Goal: Information Seeking & Learning: Understand process/instructions

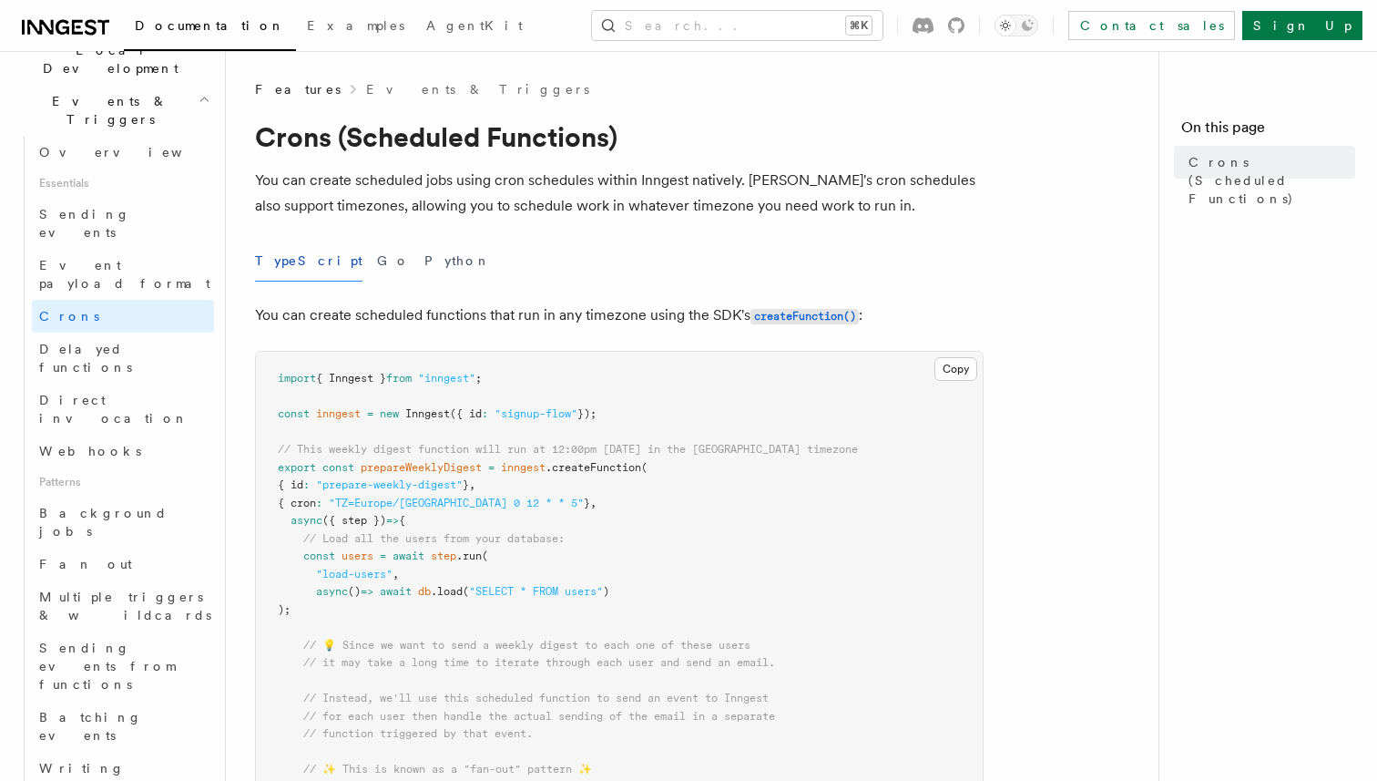
scroll to position [411, 0]
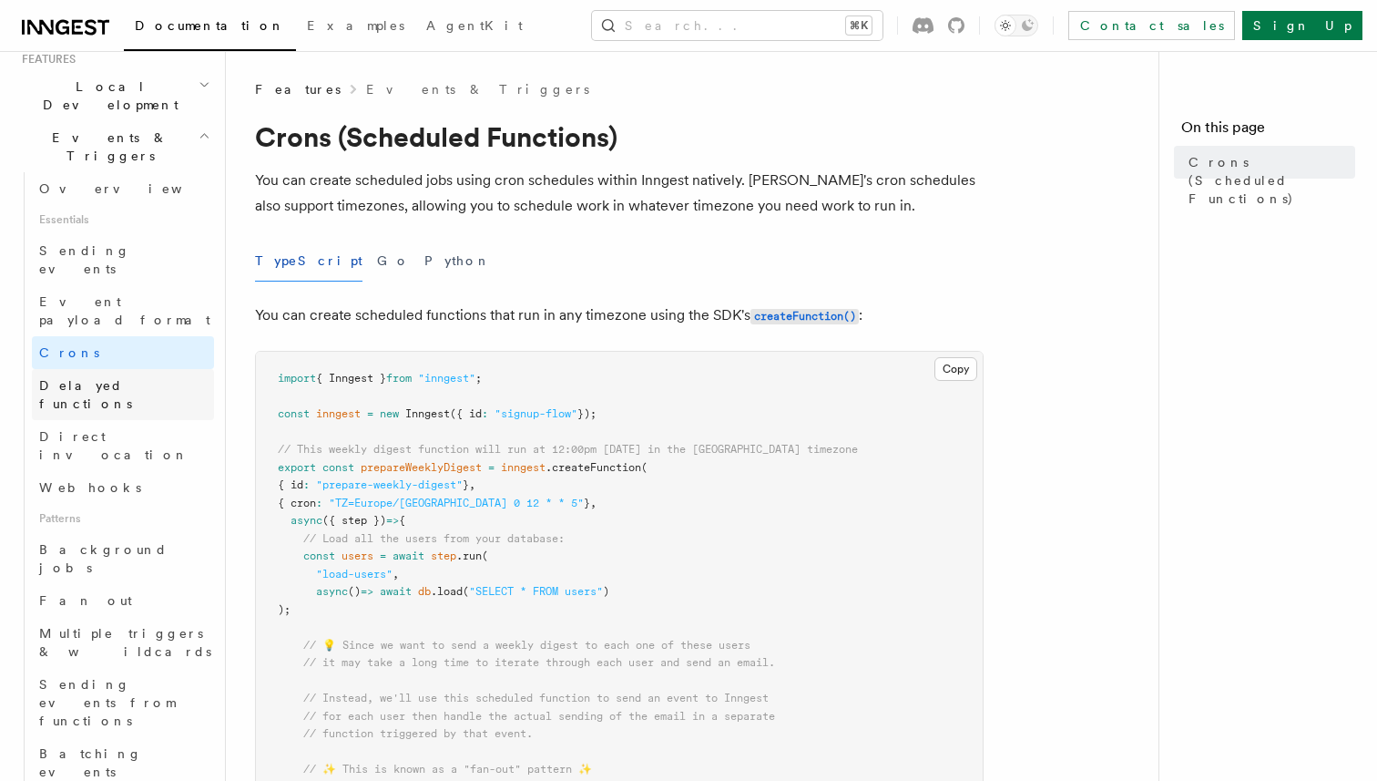
click at [113, 378] on span "Delayed functions" at bounding box center [85, 394] width 93 height 33
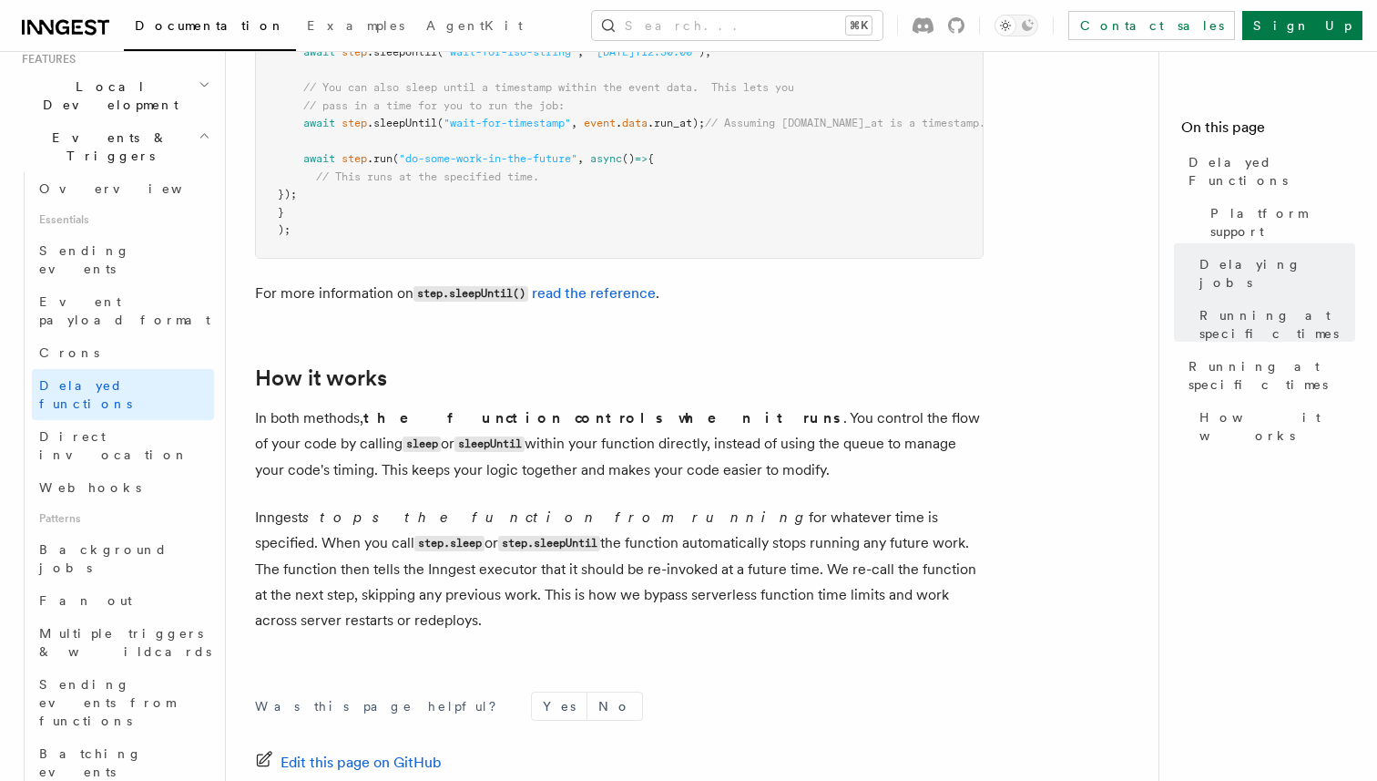
scroll to position [1459, 0]
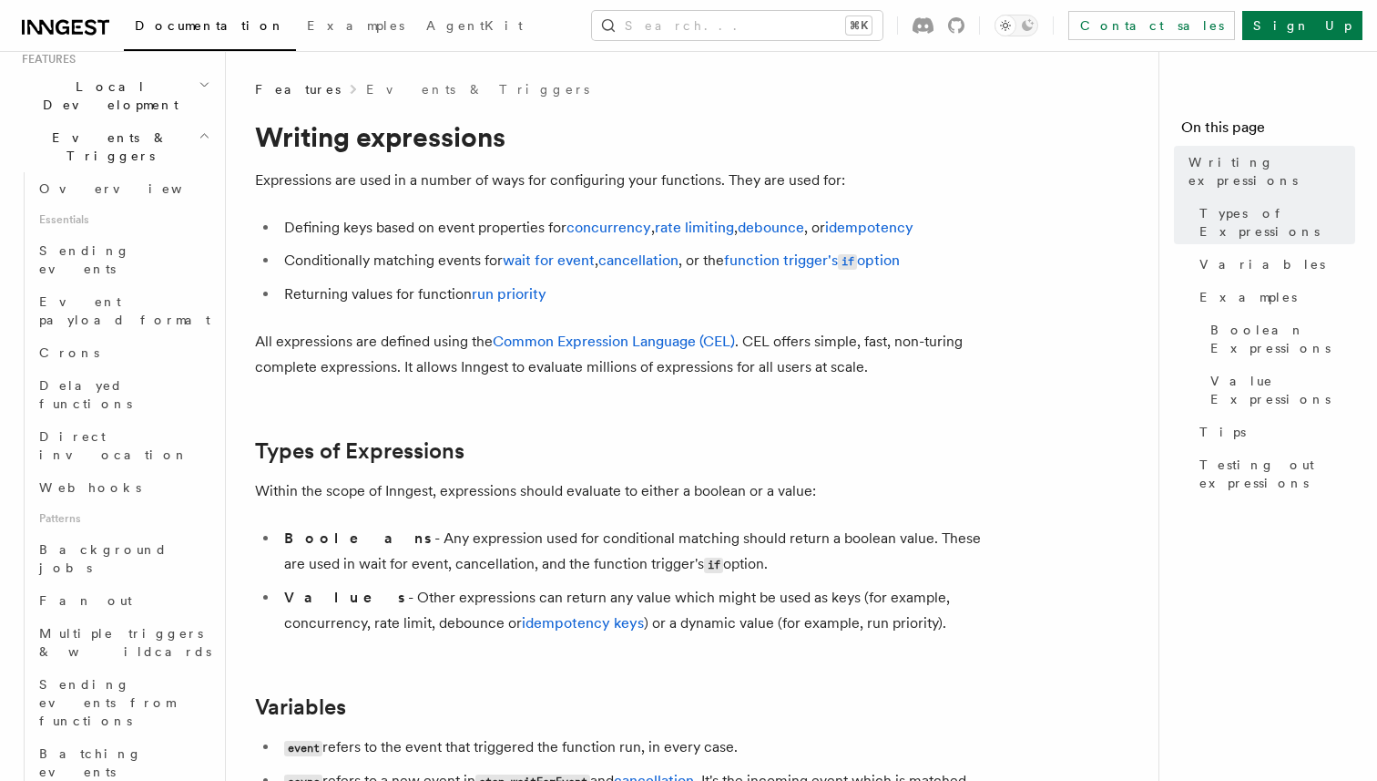
click at [763, 271] on li "Conditionally matching events for wait for event , cancellation , or the functi…" at bounding box center [631, 261] width 705 height 26
click at [553, 258] on link "wait for event" at bounding box center [549, 259] width 92 height 17
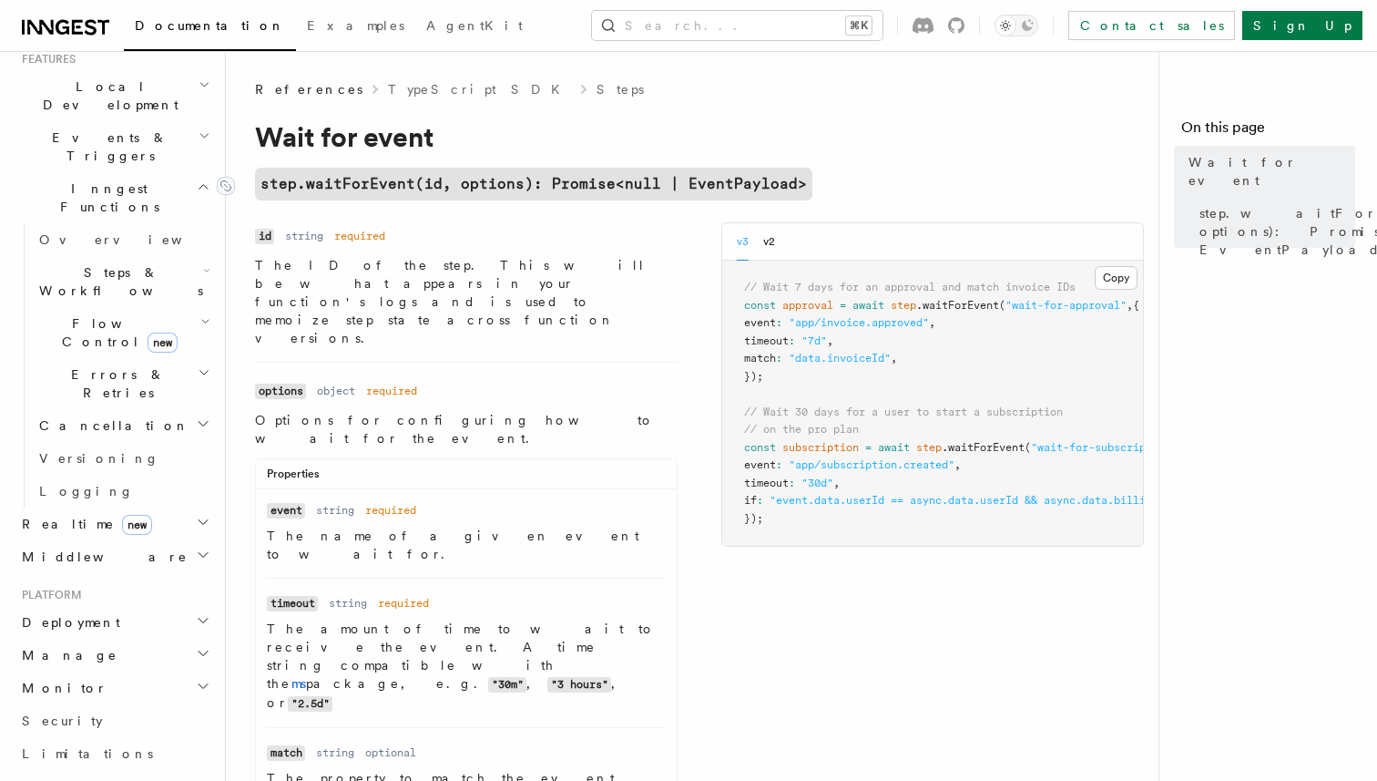
click at [357, 172] on code "step.waitForEvent(id, options): Promise<null | EventPayload>" at bounding box center [534, 184] width 558 height 33
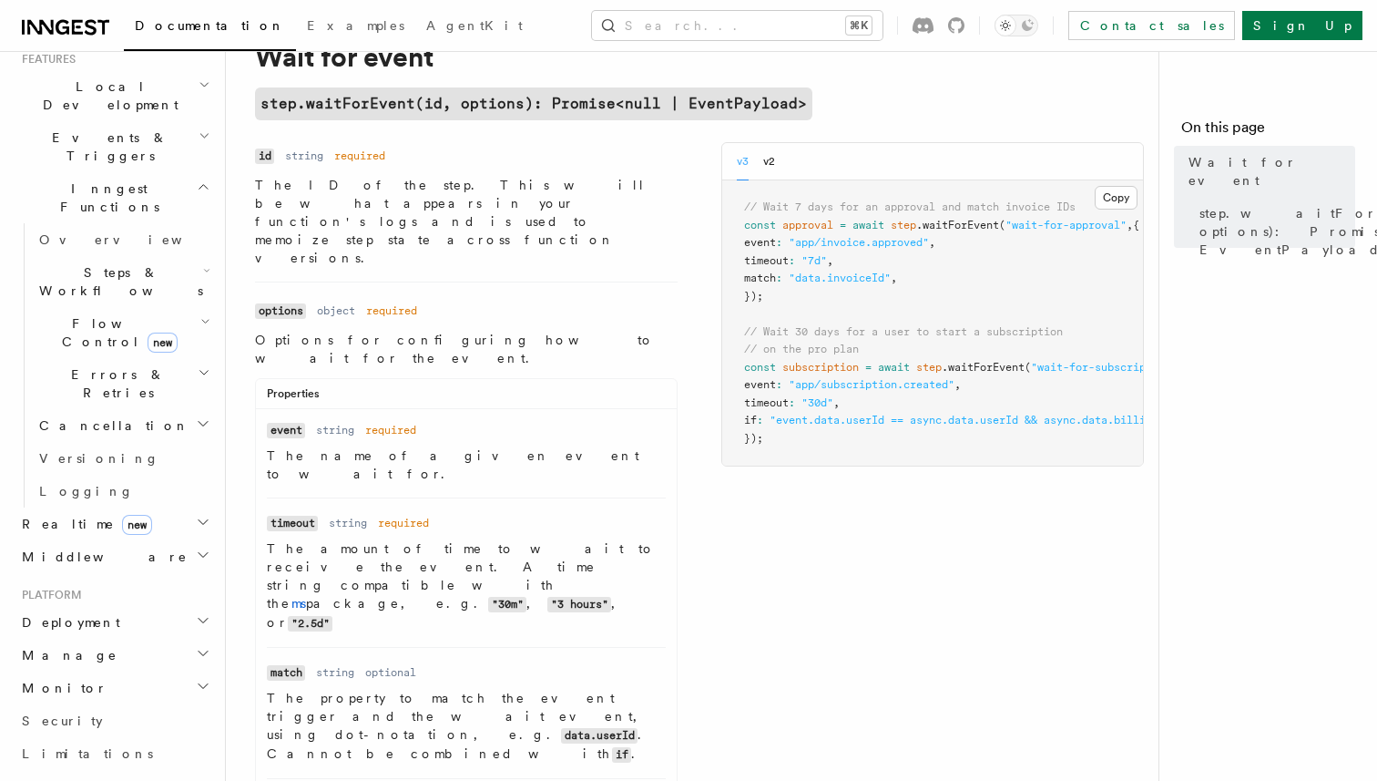
click at [952, 227] on span ".waitForEvent" at bounding box center [957, 225] width 83 height 13
copy span "waitForEvent"
click at [845, 26] on button "Search... ⌘K" at bounding box center [737, 25] width 291 height 29
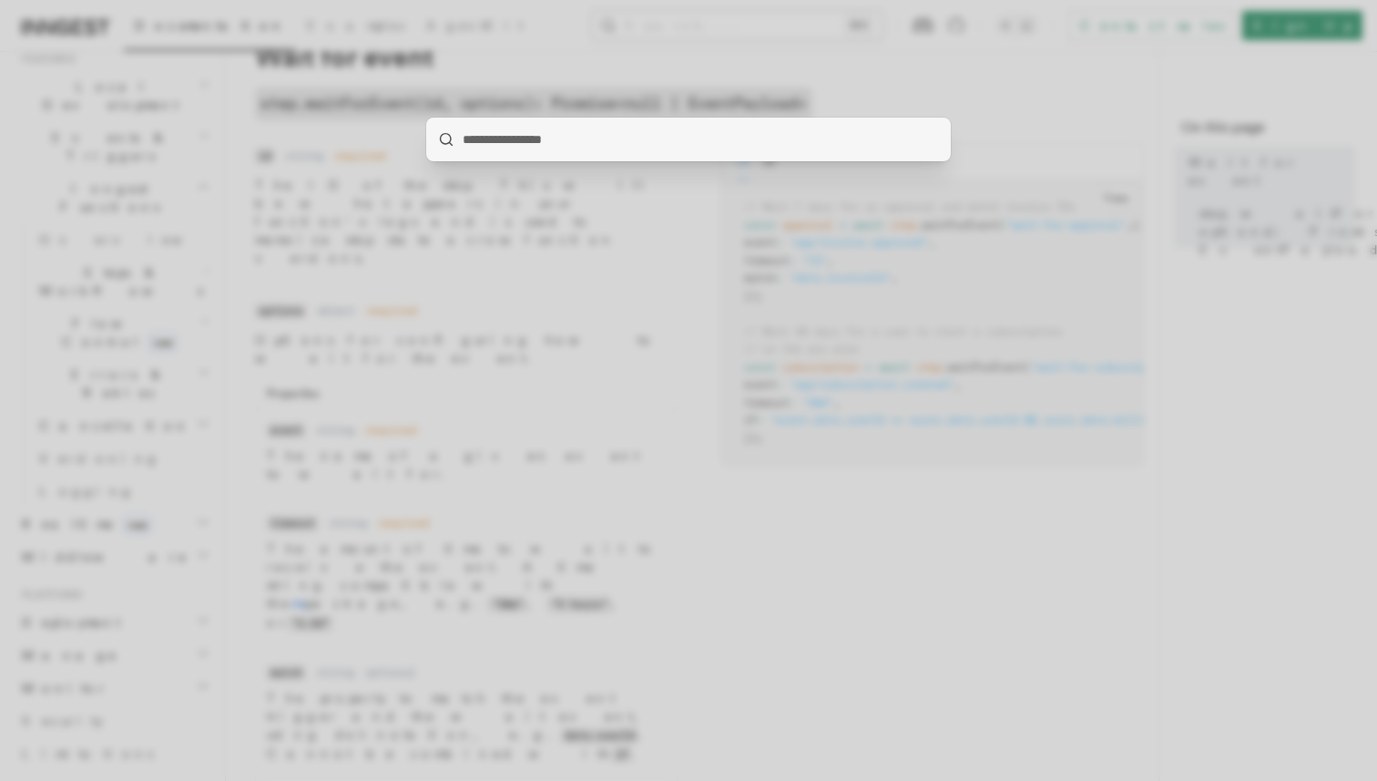
type input "**********"
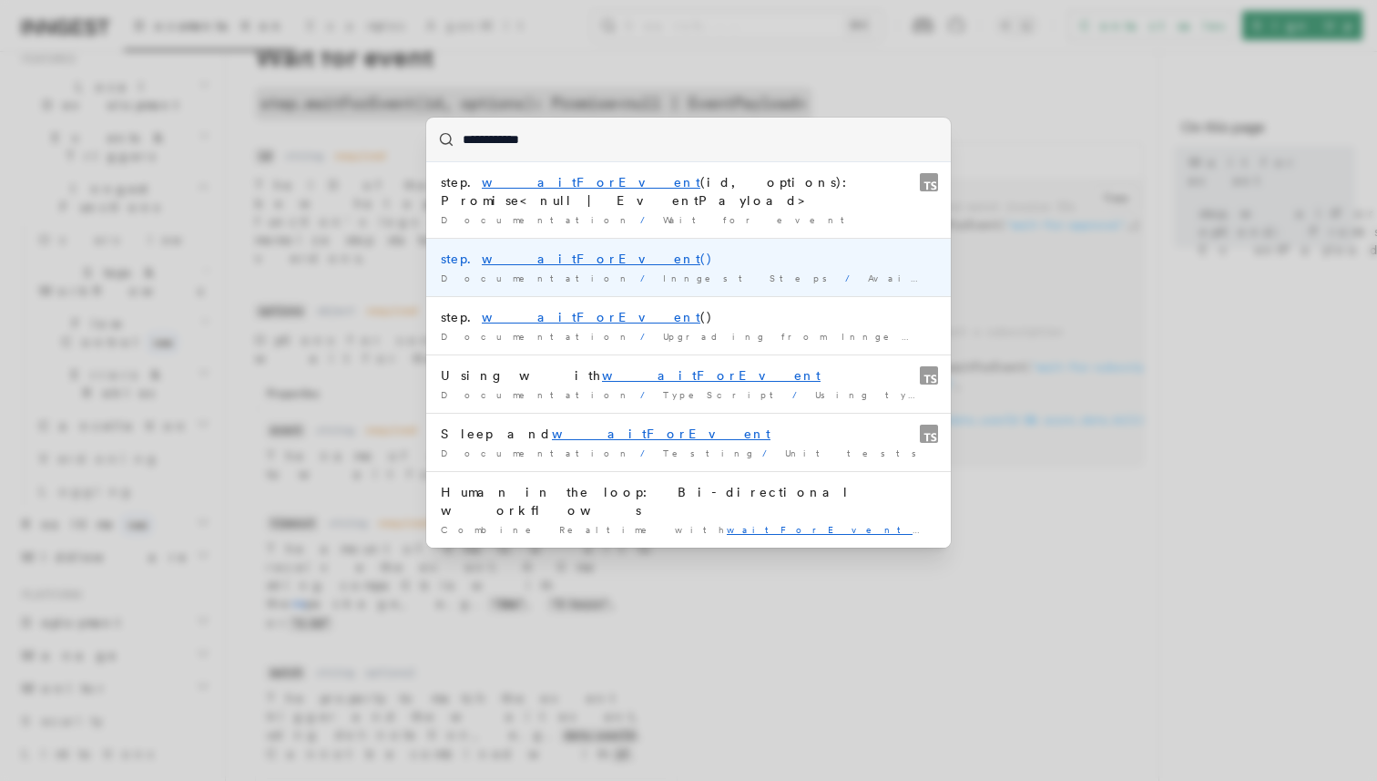
click at [524, 251] on mark "waitForEvent" at bounding box center [591, 258] width 219 height 15
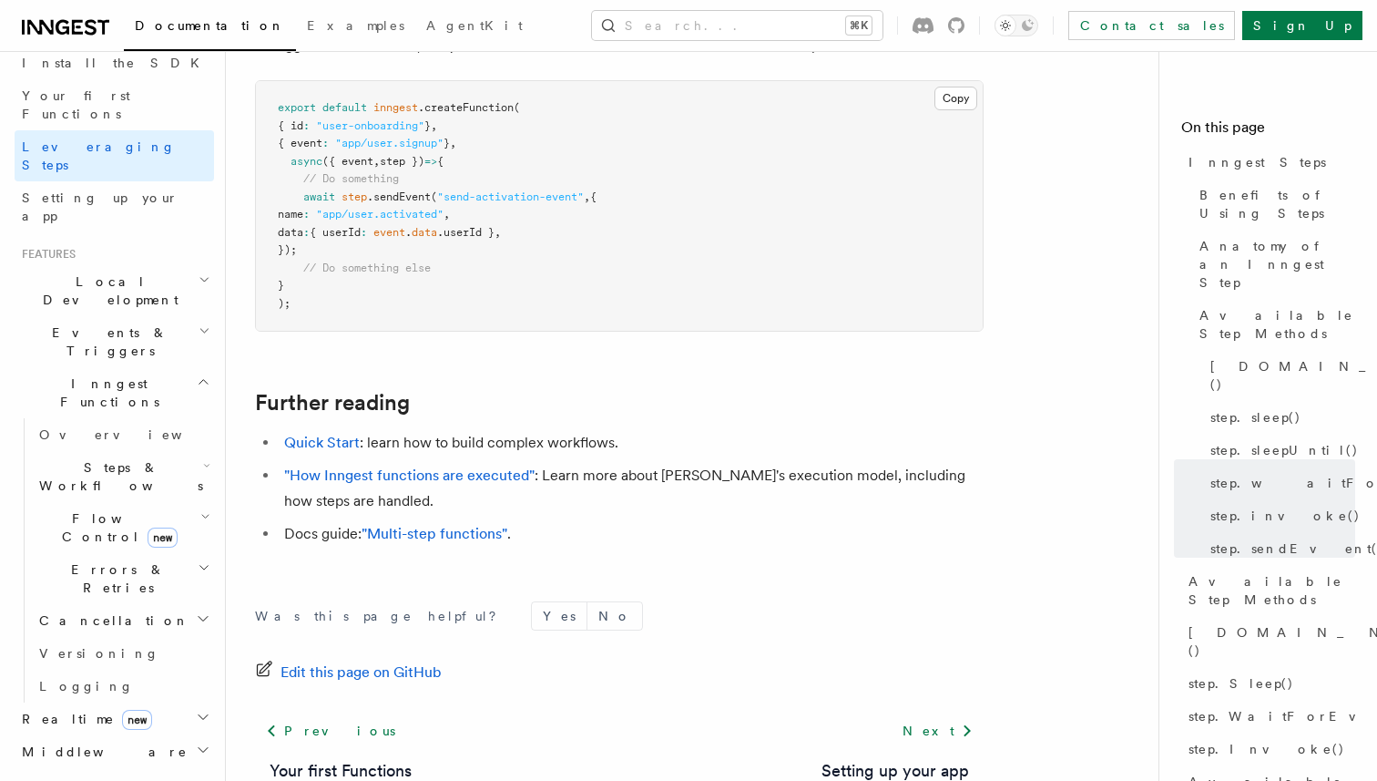
scroll to position [208, 0]
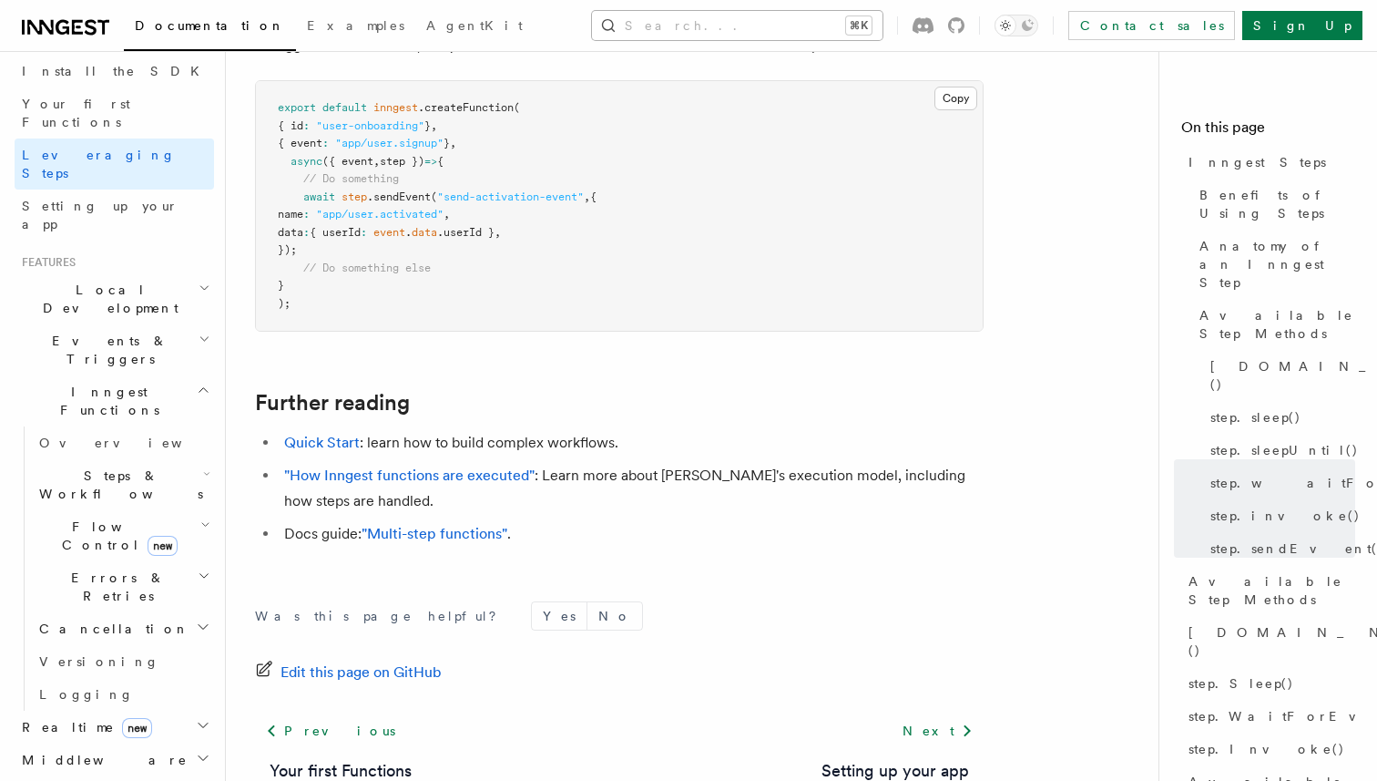
click at [711, 23] on button "Search... ⌘K" at bounding box center [737, 25] width 291 height 29
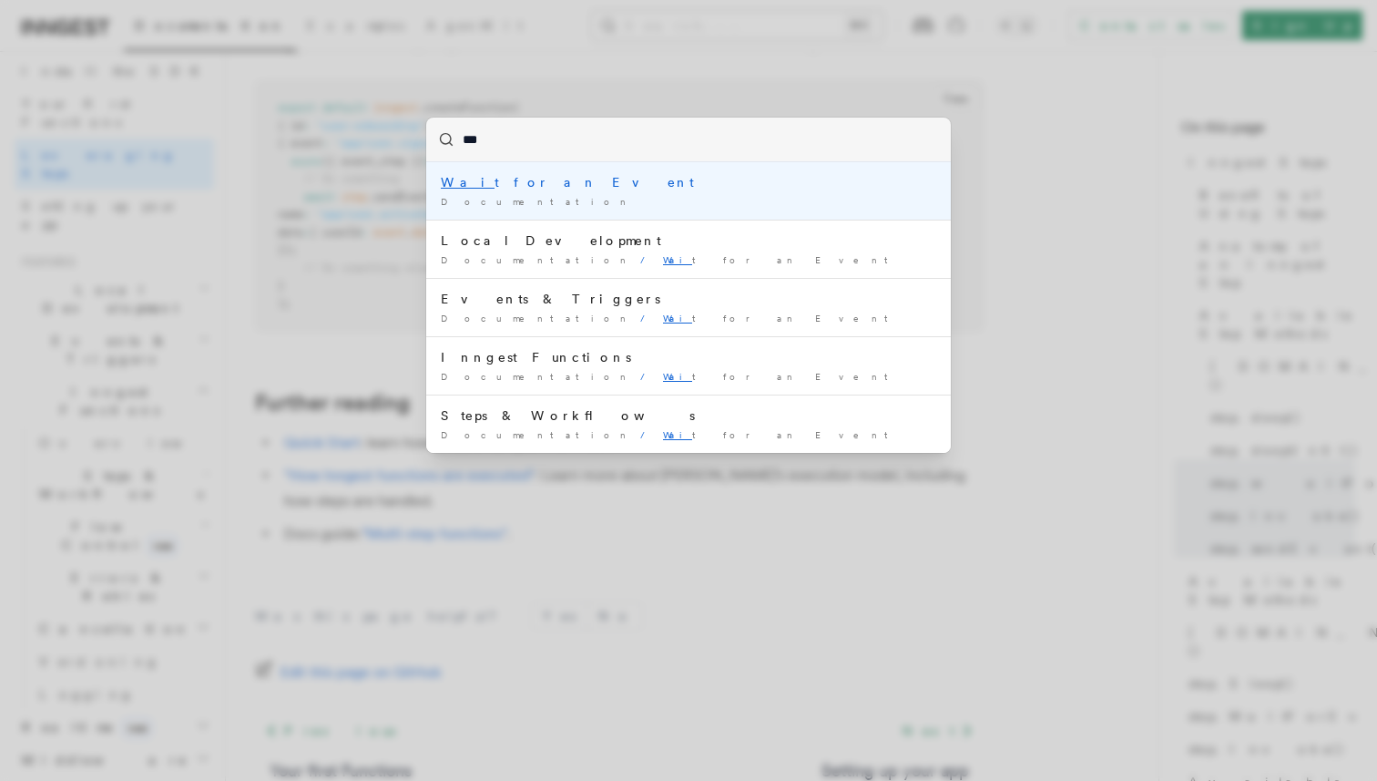
type input "****"
click at [558, 190] on div "Wait for an Event" at bounding box center [689, 182] width 496 height 18
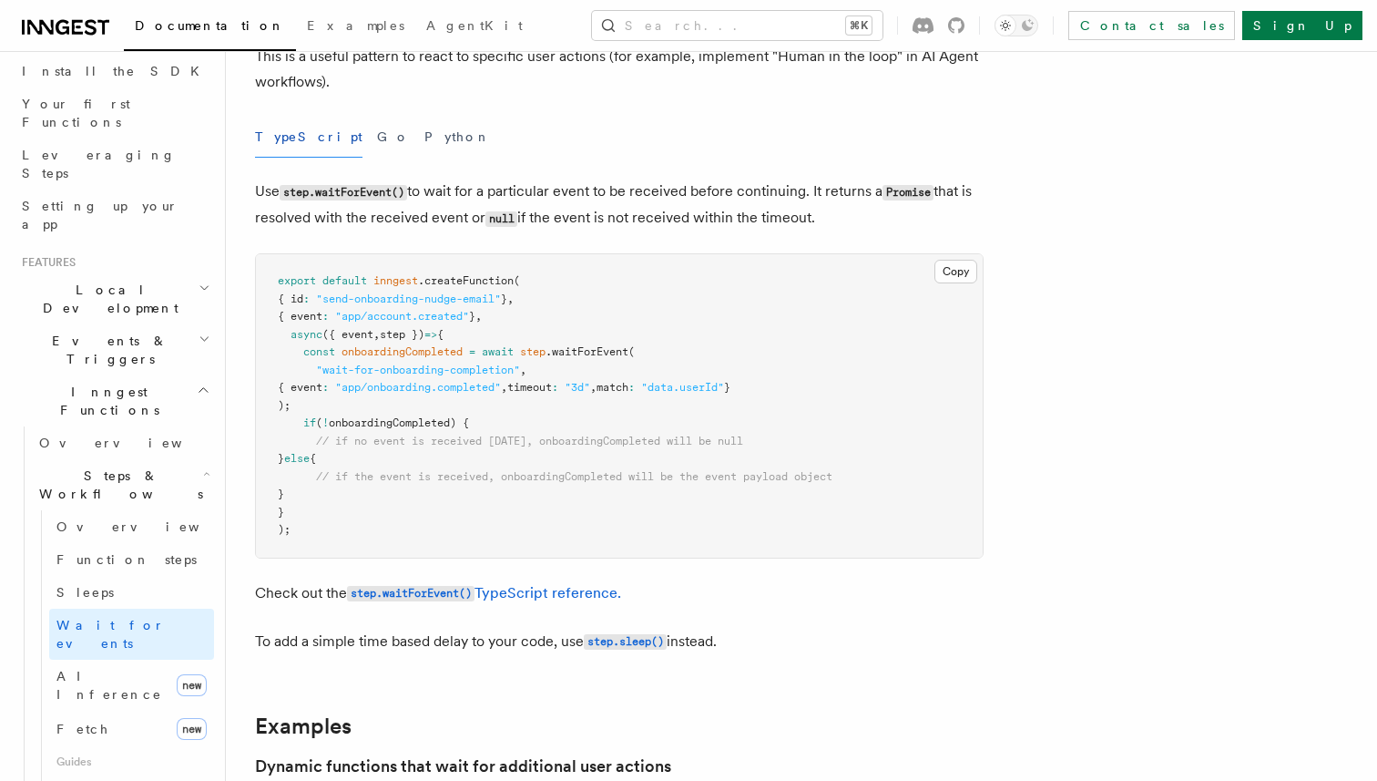
scroll to position [173, 0]
drag, startPoint x: 305, startPoint y: 353, endPoint x: 363, endPoint y: 486, distance: 145.2
click at [363, 486] on pre "export default inngest .createFunction ( { id : "send-onboarding-nudge-email" }…" at bounding box center [619, 403] width 727 height 303
copy code "const onboardingCompleted = await step .waitForEvent ( "wait-for-onboarding-com…"
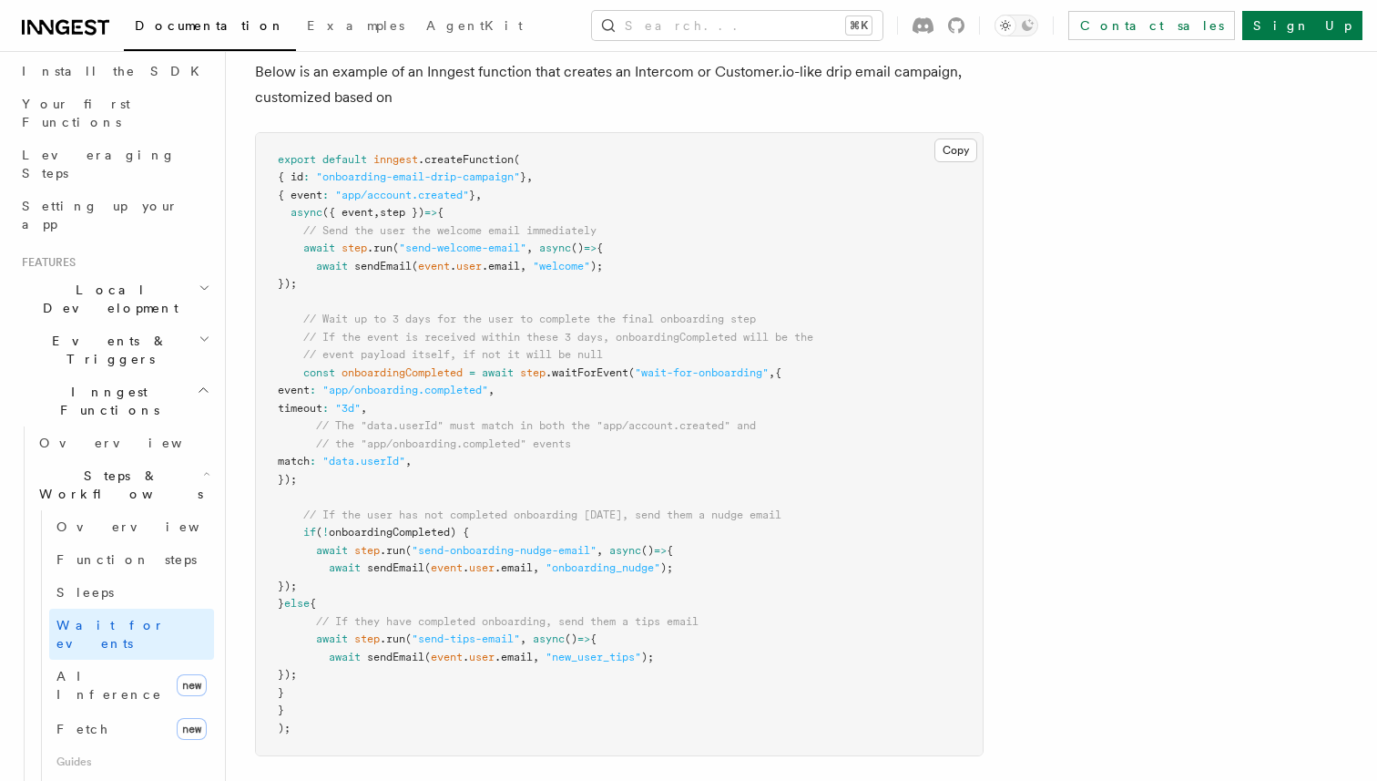
scroll to position [906, 0]
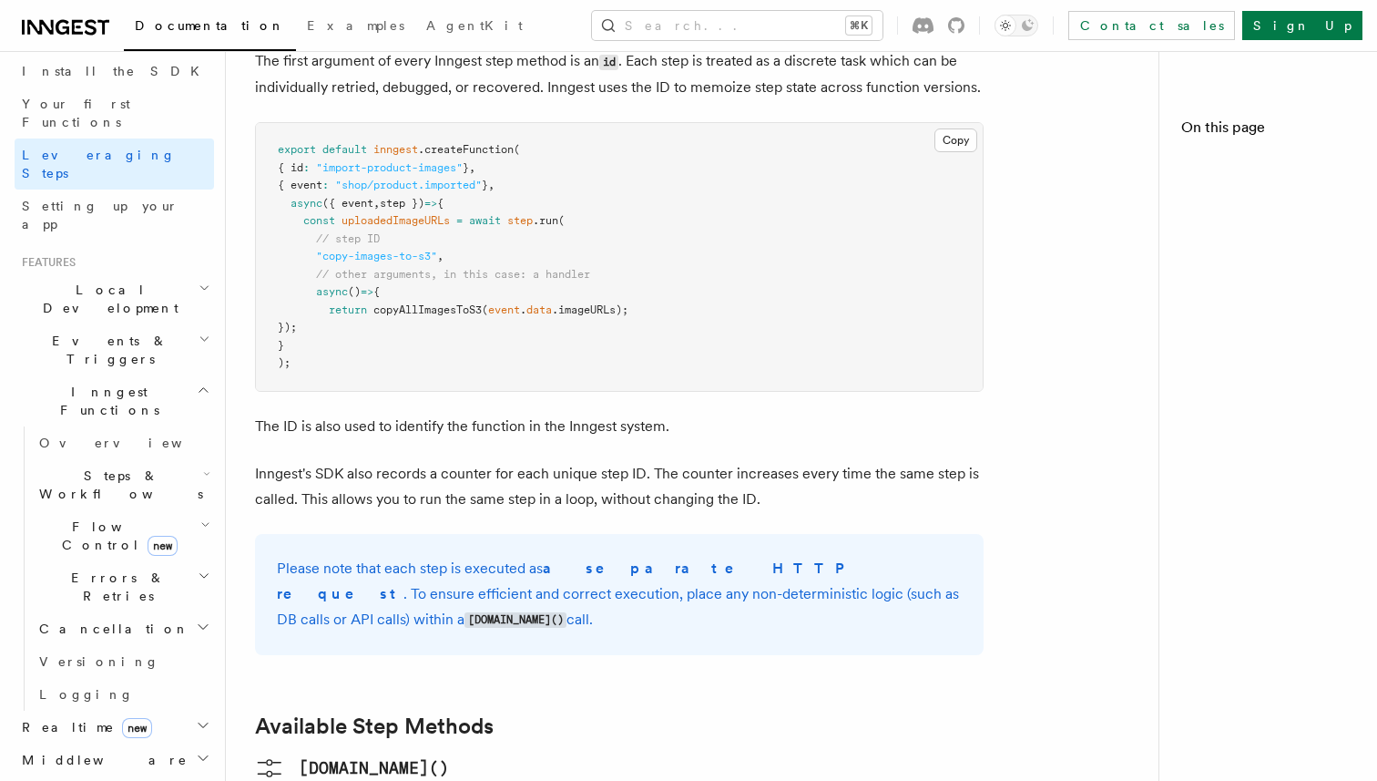
scroll to position [1405, 0]
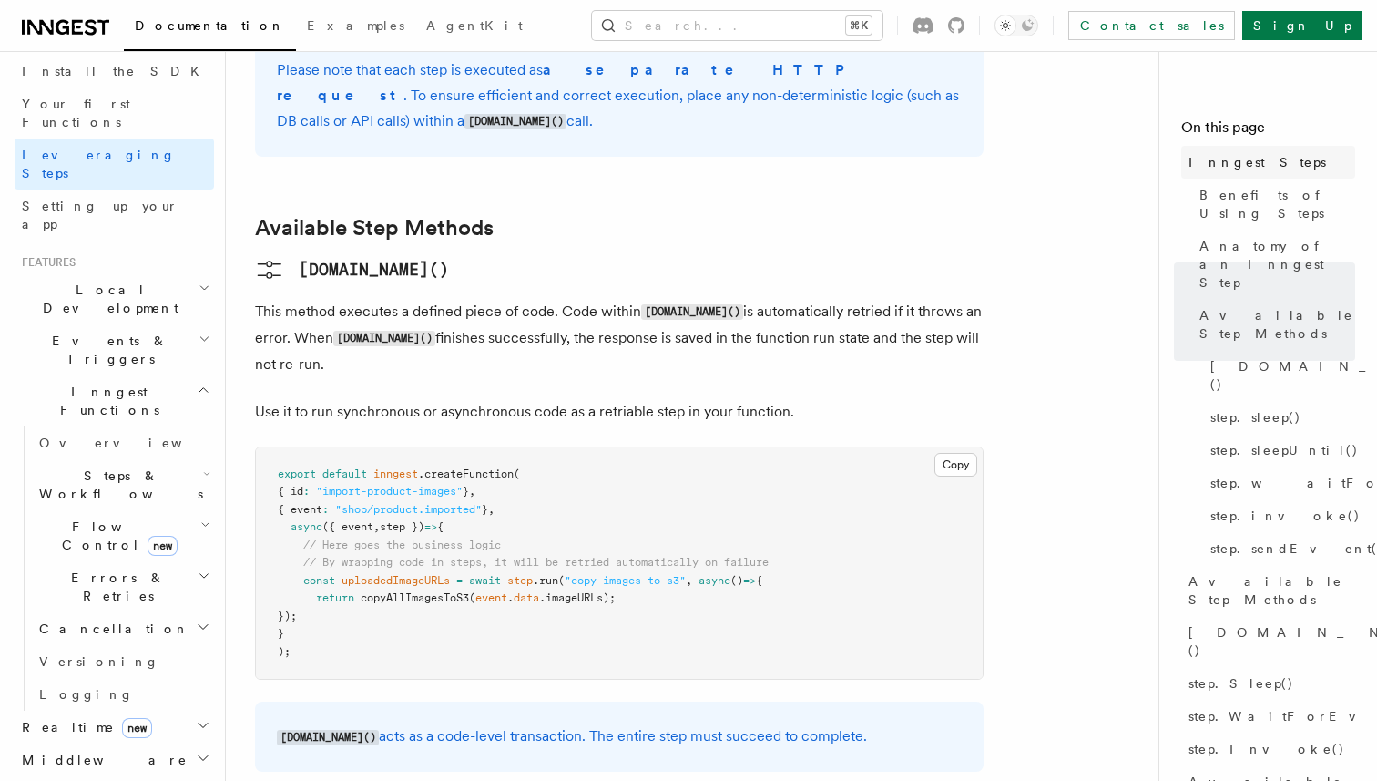
click at [1250, 169] on span "Inngest Steps" at bounding box center [1258, 162] width 138 height 18
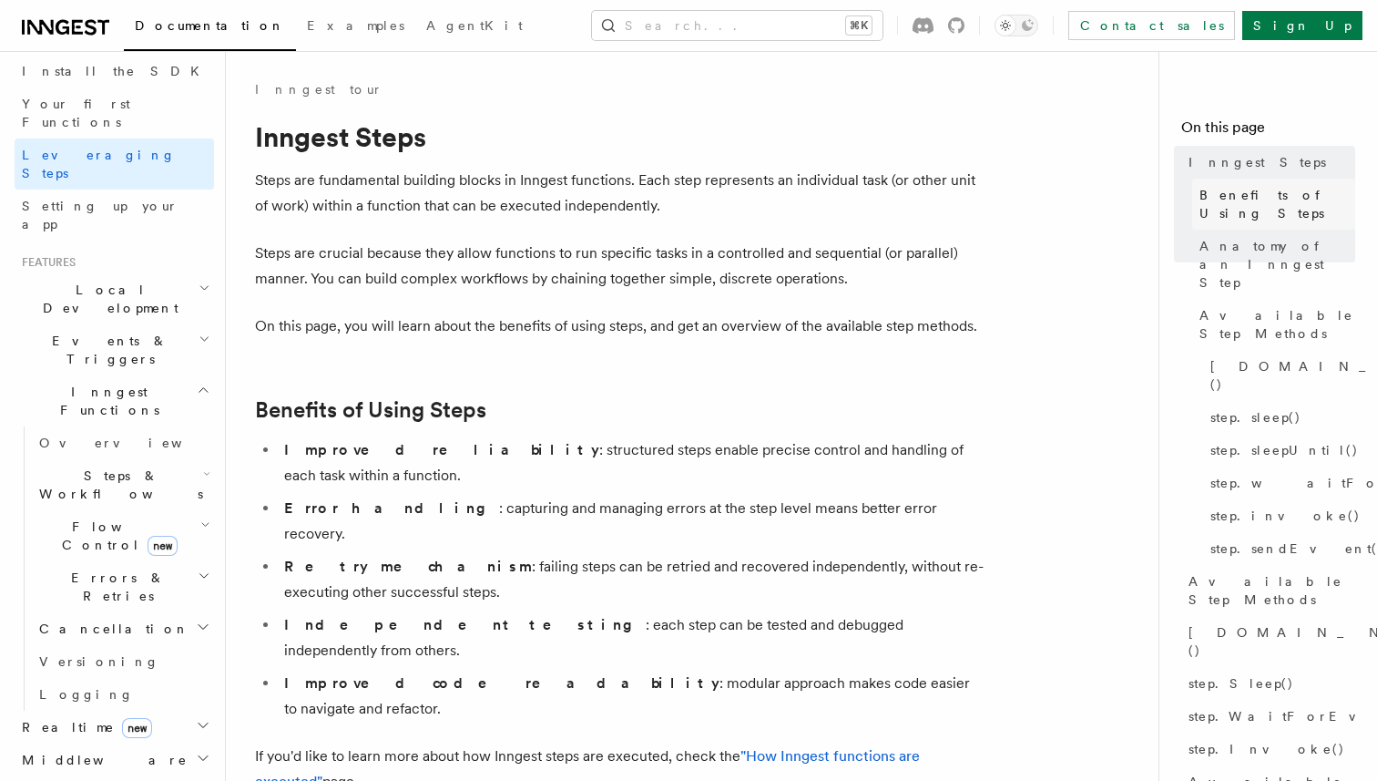
click at [1250, 202] on span "Benefits of Using Steps" at bounding box center [1278, 204] width 156 height 36
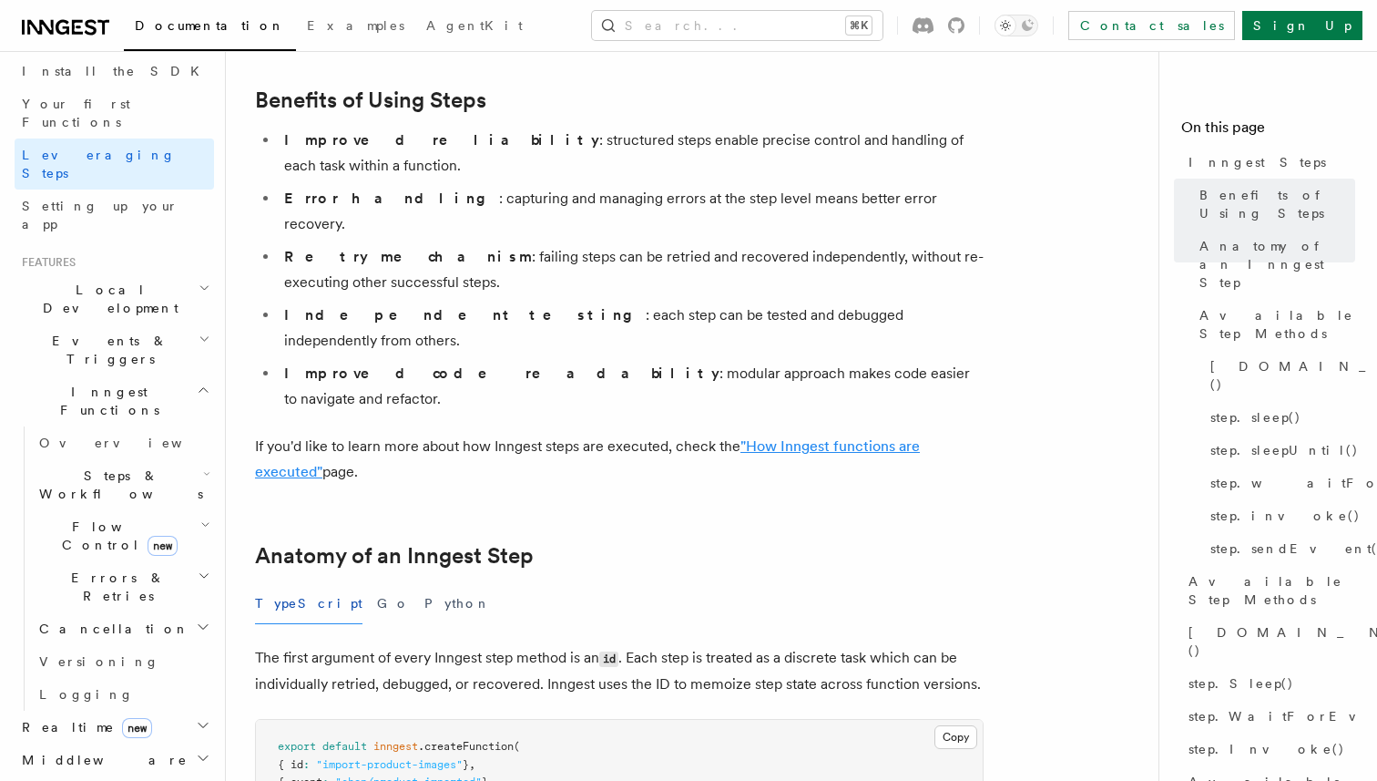
click at [834, 437] on link ""How Inngest functions are executed"" at bounding box center [587, 458] width 665 height 43
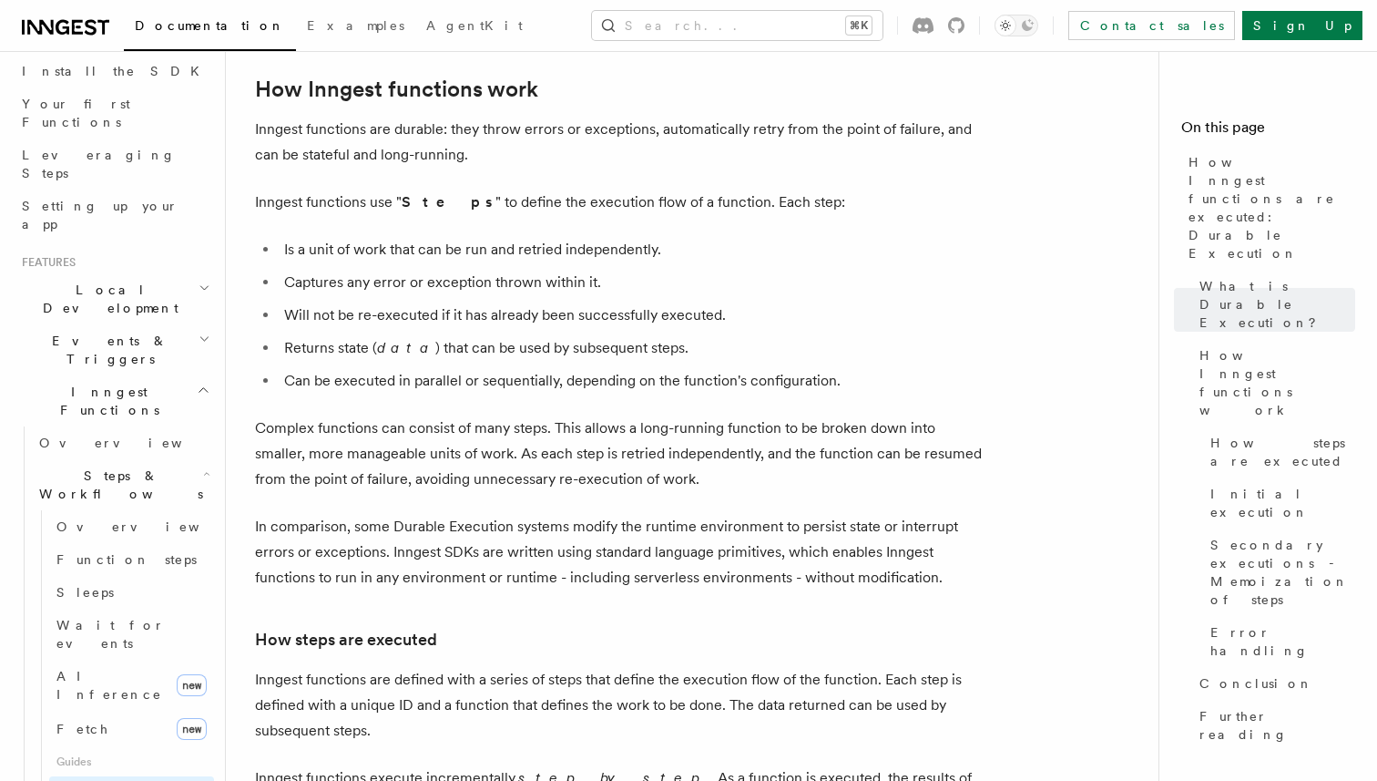
scroll to position [552, 0]
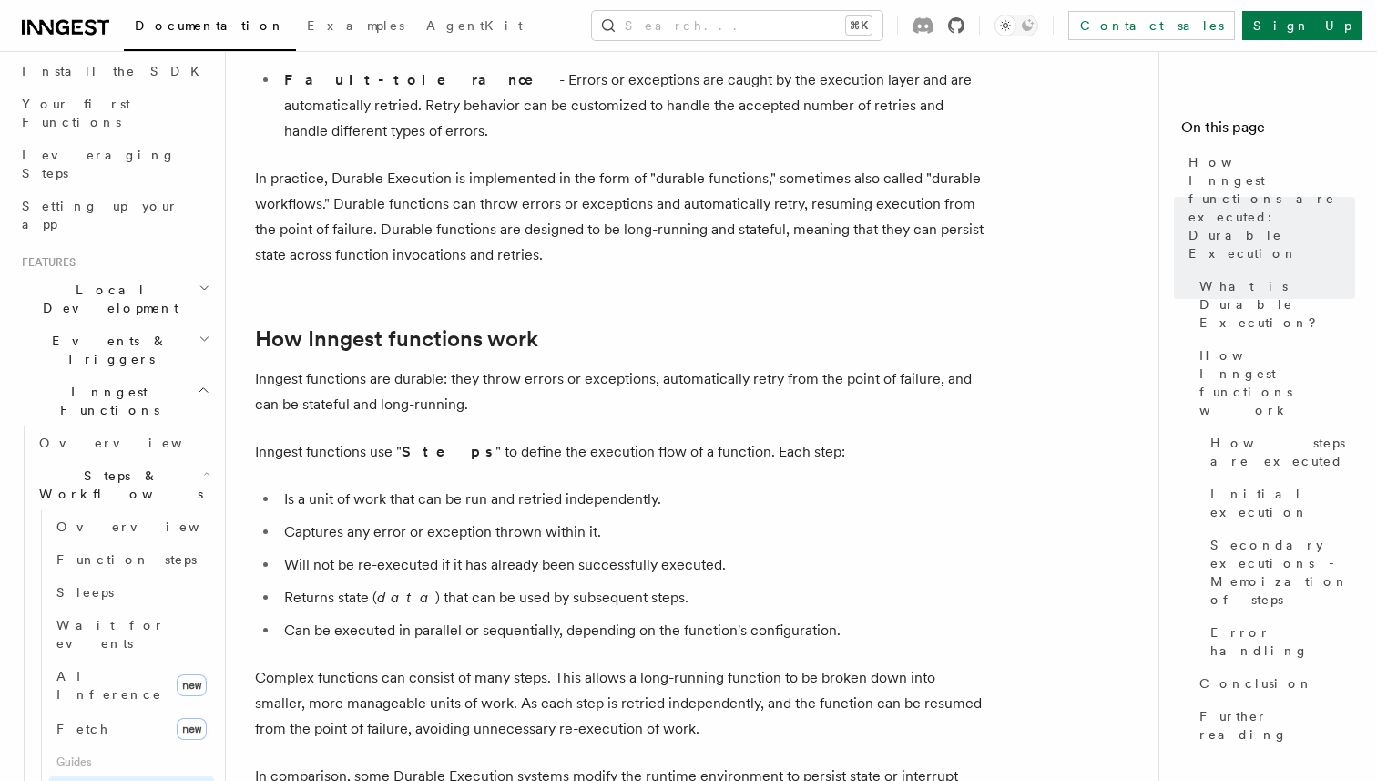
click at [965, 26] on icon at bounding box center [956, 25] width 16 height 16
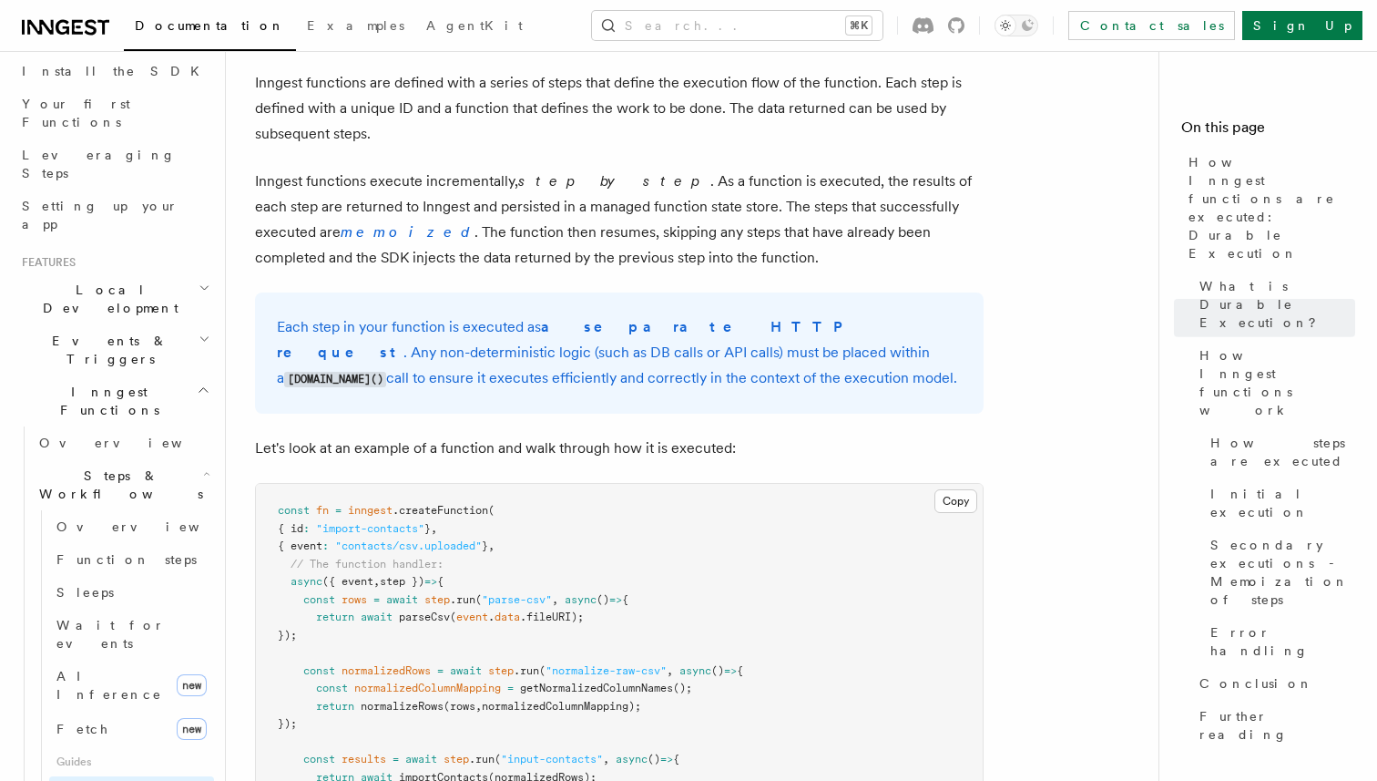
scroll to position [1397, 0]
click at [749, 26] on button "Search... ⌘K" at bounding box center [737, 25] width 291 height 29
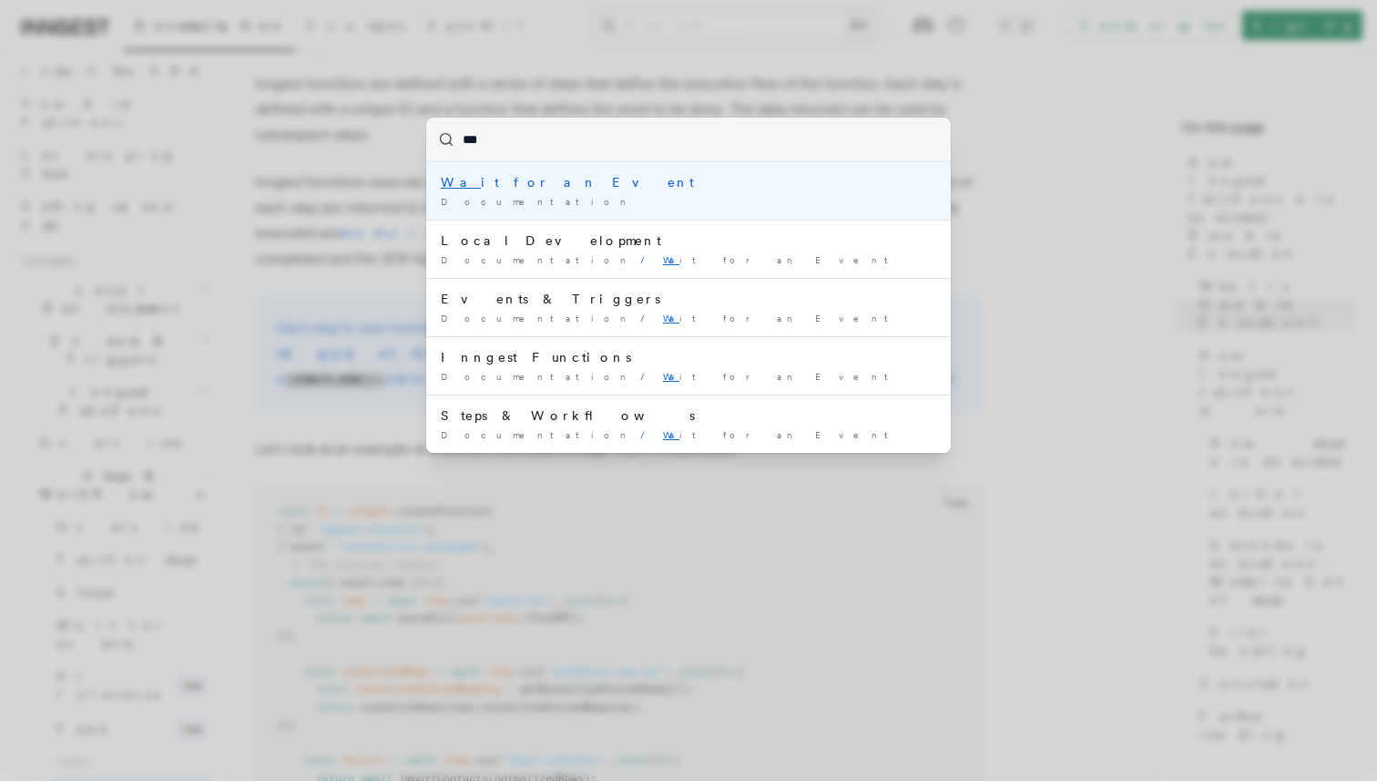
type input "****"
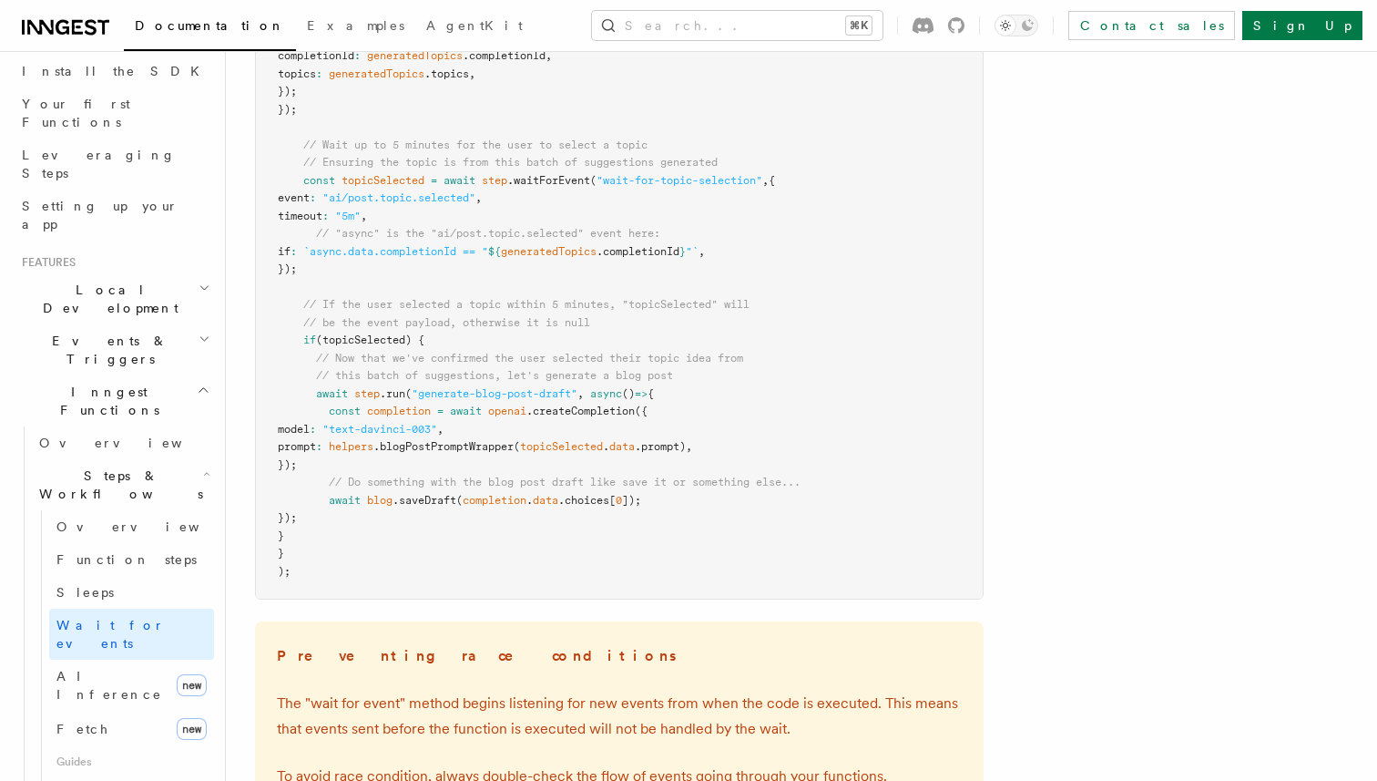
scroll to position [2281, 0]
click at [569, 182] on span ".waitForEvent" at bounding box center [548, 178] width 83 height 13
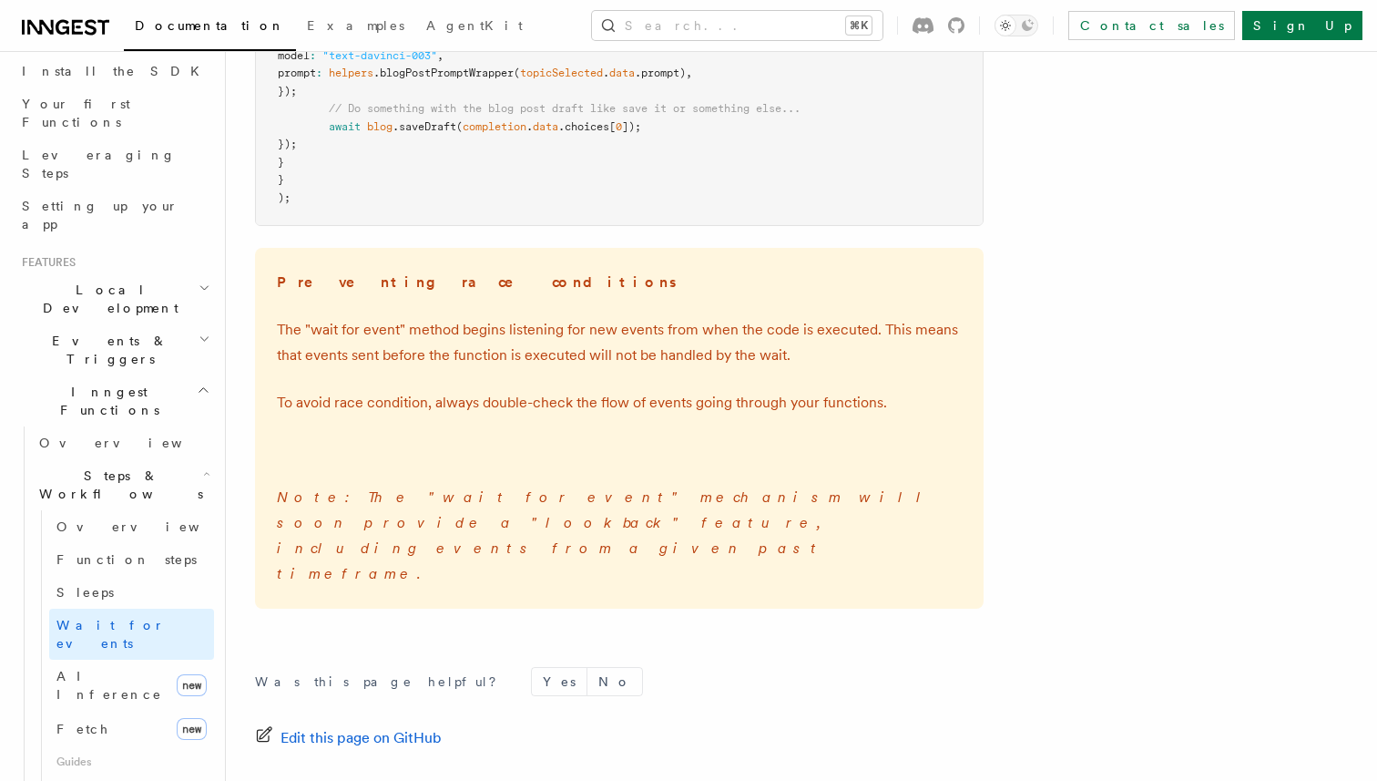
scroll to position [2655, 0]
click at [773, 26] on button "Search... ⌘K" at bounding box center [737, 25] width 291 height 29
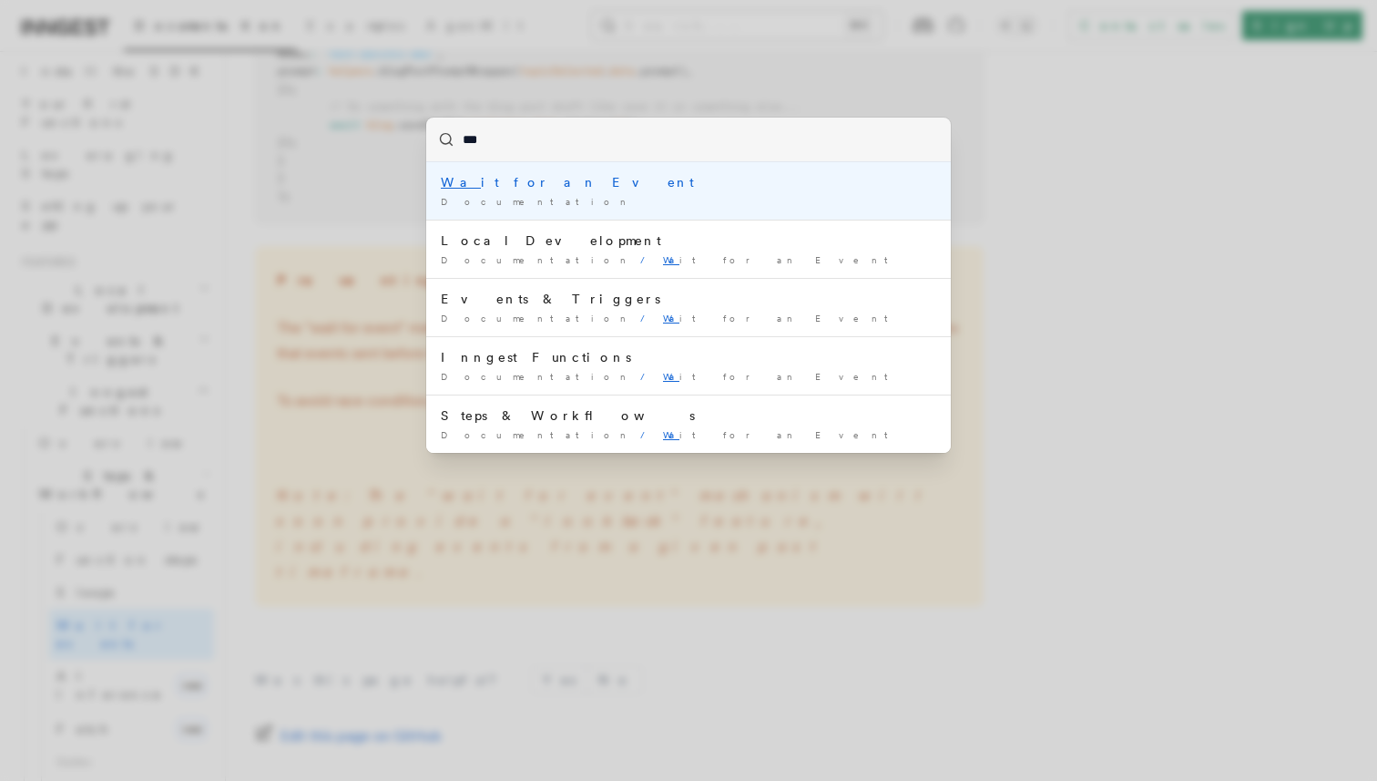
type input "****"
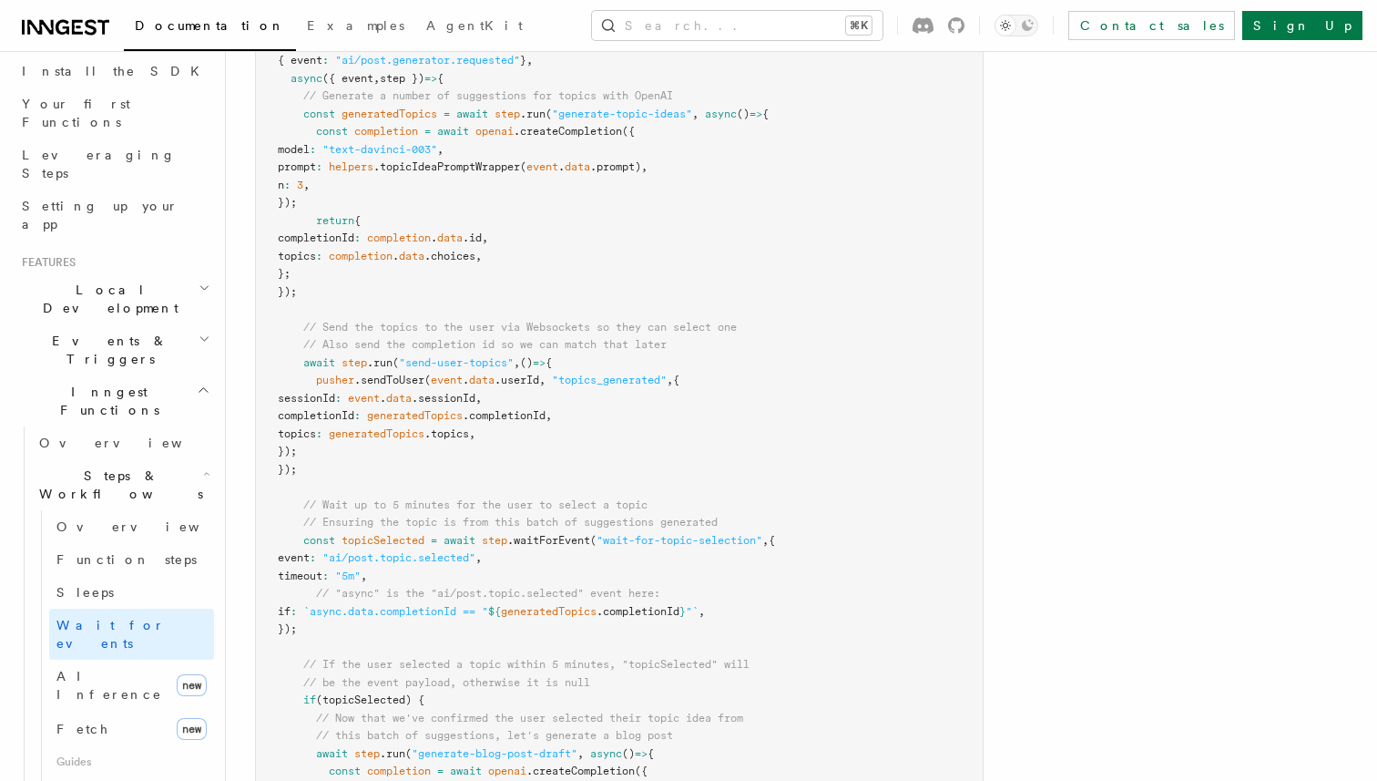
scroll to position [1923, 0]
drag, startPoint x: 314, startPoint y: 609, endPoint x: 773, endPoint y: 613, distance: 458.2
click at [775, 613] on pre "export default inngest .createFunction ( { id : "generate-blog-post-with-ai" } …" at bounding box center [619, 475] width 727 height 960
copy span "if : `async.data.completionId == " ${ generatedTopics .completionId } "` ,"
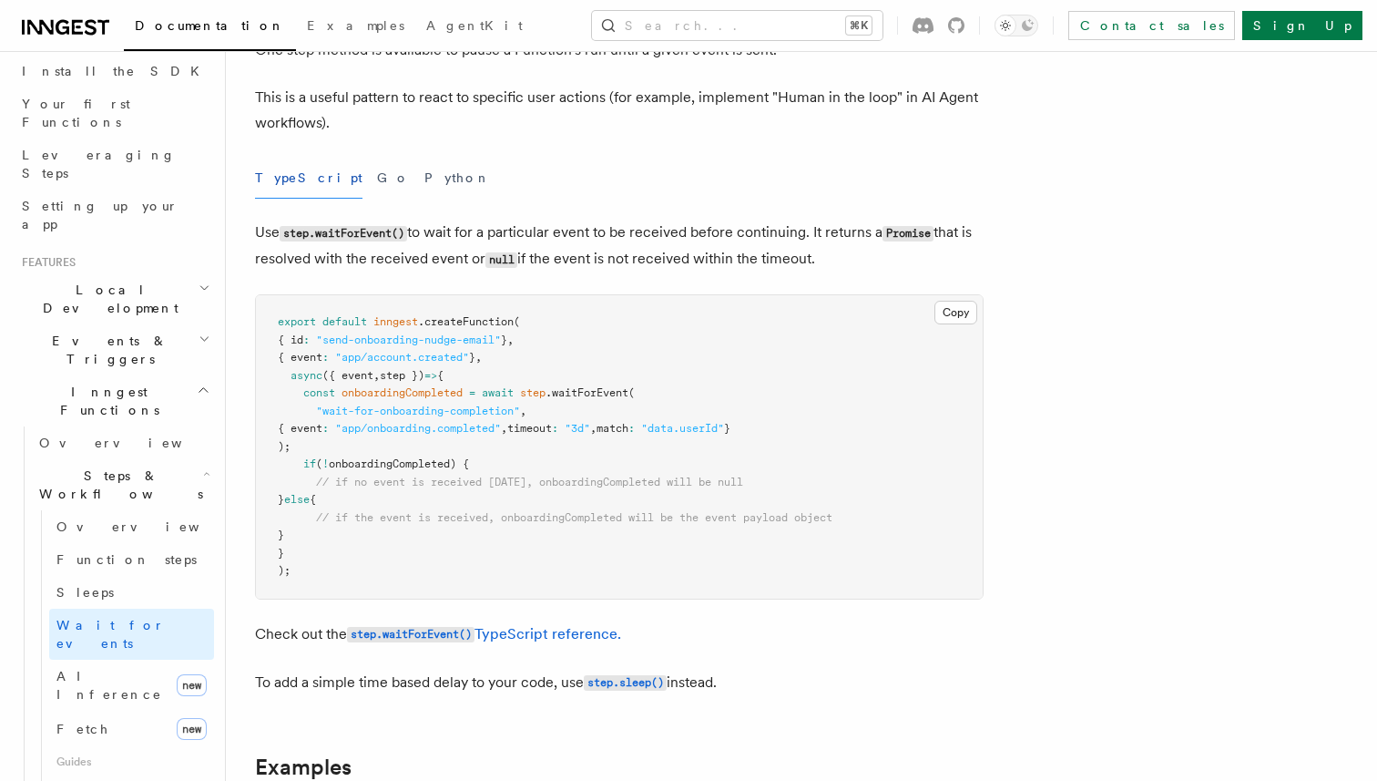
scroll to position [137, 0]
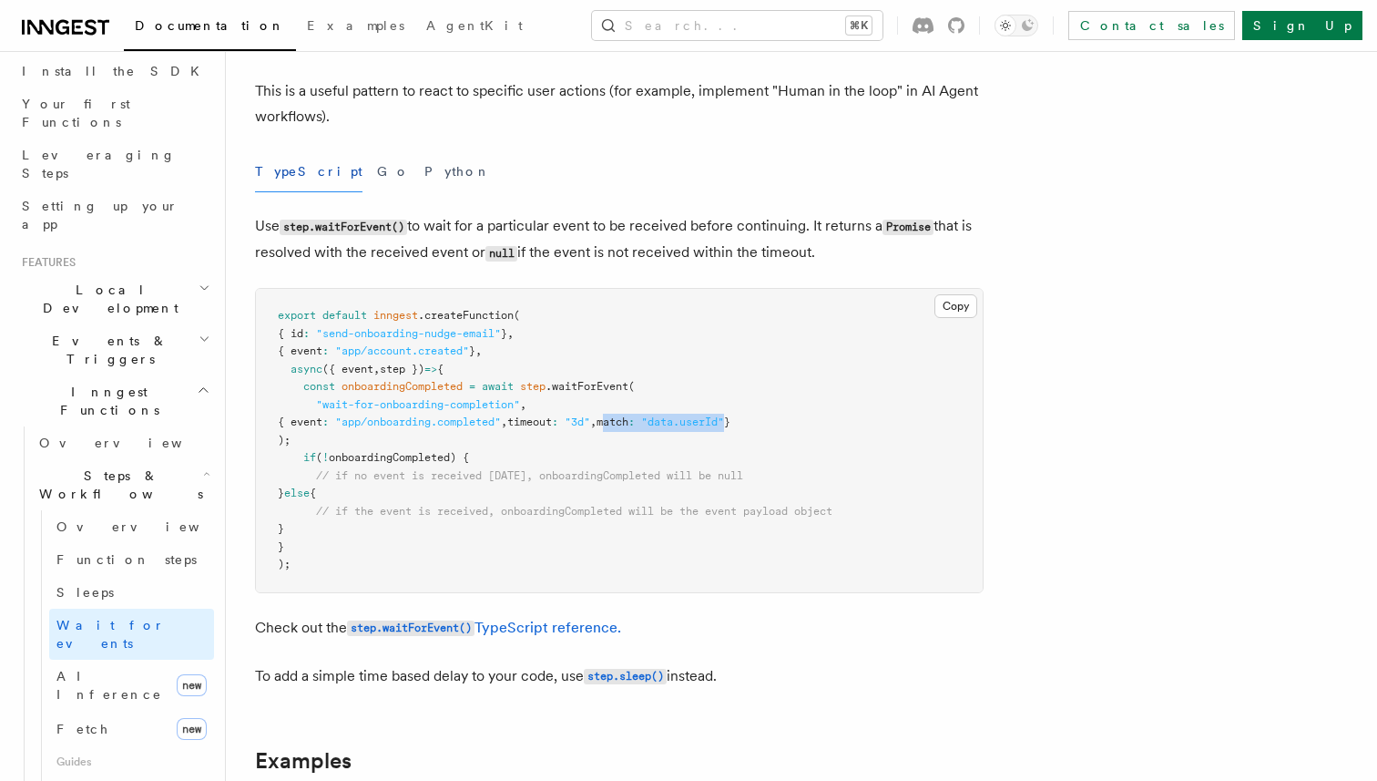
drag, startPoint x: 659, startPoint y: 425, endPoint x: 786, endPoint y: 424, distance: 127.5
click at [731, 424] on span "{ event : "app/onboarding.completed" , timeout : "3d" , match : "data.userId" }" at bounding box center [504, 421] width 453 height 13
copy span "match : "data.userId""
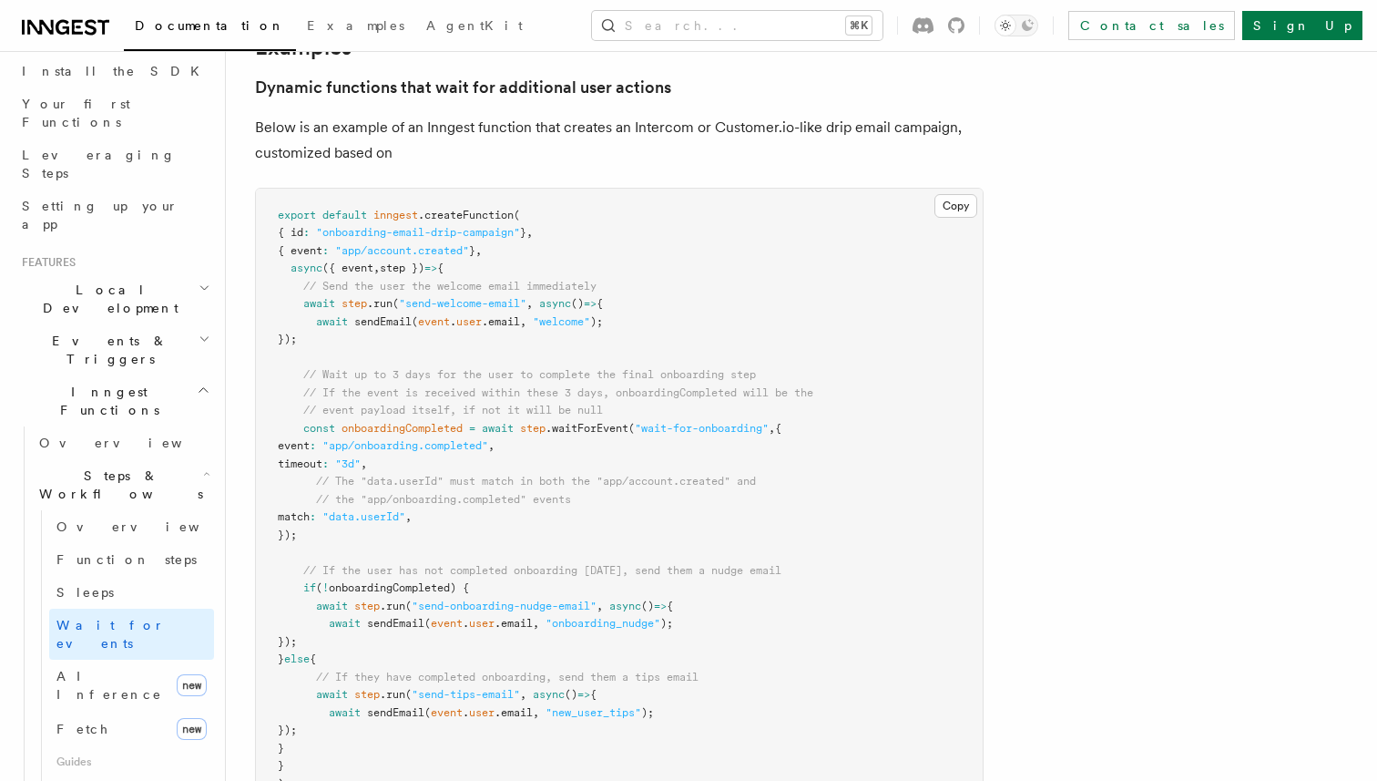
scroll to position [851, 0]
